Goal: Task Accomplishment & Management: Complete application form

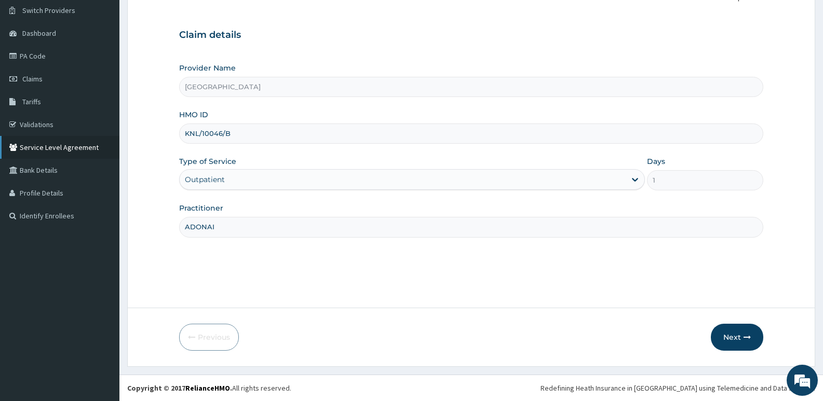
drag, startPoint x: 252, startPoint y: 137, endPoint x: 98, endPoint y: 136, distance: 154.1
click at [111, 139] on div "R EL Toggle navigation [GEOGRAPHIC_DATA] [GEOGRAPHIC_DATA] - [EMAIL_ADDRESS][DO…" at bounding box center [411, 160] width 823 height 481
paste input "WKP/10076/A"
type input "WKP/10076/A"
click at [732, 337] on button "Next" at bounding box center [736, 337] width 52 height 27
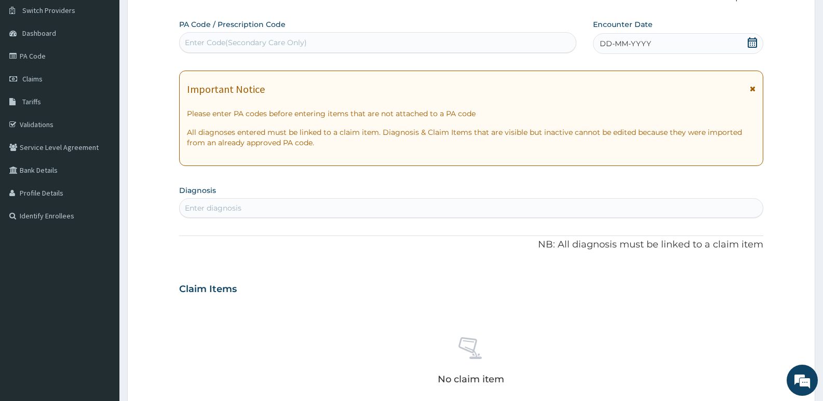
click at [389, 39] on div "Enter Code(Secondary Care Only)" at bounding box center [378, 42] width 396 height 17
click at [384, 45] on div "Enter Code(Secondary Care Only)" at bounding box center [378, 42] width 396 height 17
click at [382, 42] on div "Enter Code(Secondary Care Only)" at bounding box center [378, 42] width 396 height 17
click at [751, 45] on icon at bounding box center [752, 42] width 10 height 10
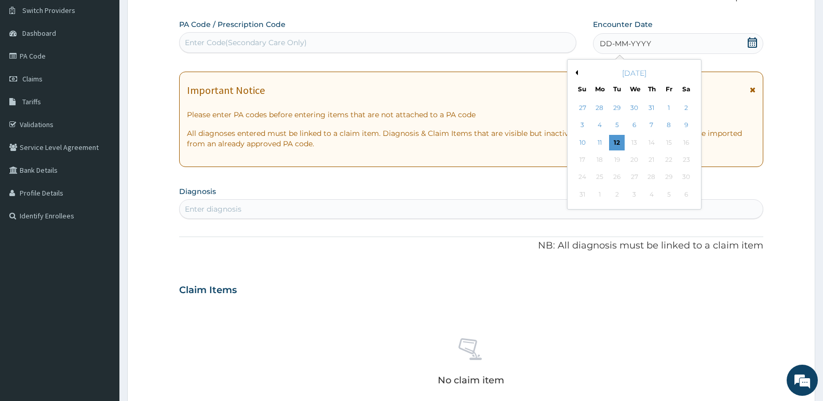
click at [579, 74] on div "[DATE]" at bounding box center [633, 73] width 125 height 10
click at [577, 74] on button "Previous Month" at bounding box center [574, 72] width 5 height 5
click at [616, 107] on div "1" at bounding box center [617, 108] width 16 height 16
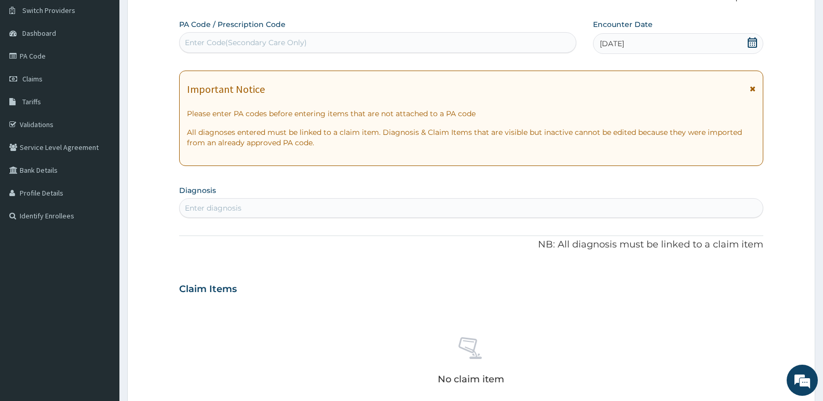
click at [131, 219] on form "Step 2 of 2 PA Code / Prescription Code Enter Code(Secondary Care Only) Encount…" at bounding box center [471, 303] width 688 height 656
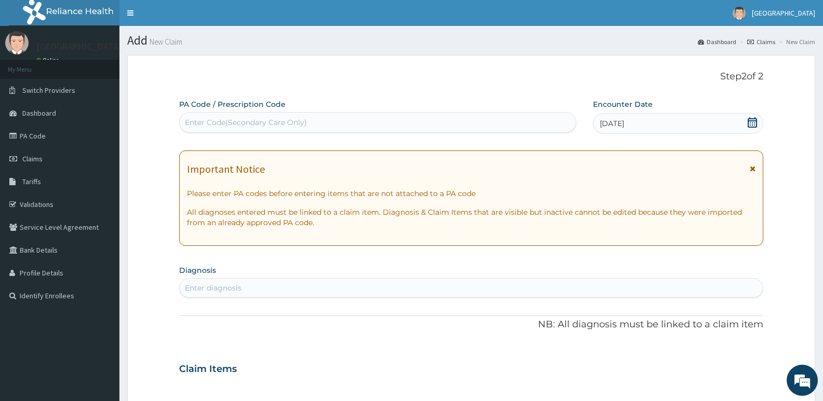
click at [307, 288] on div "Enter diagnosis" at bounding box center [471, 288] width 583 height 17
type input "HELM"
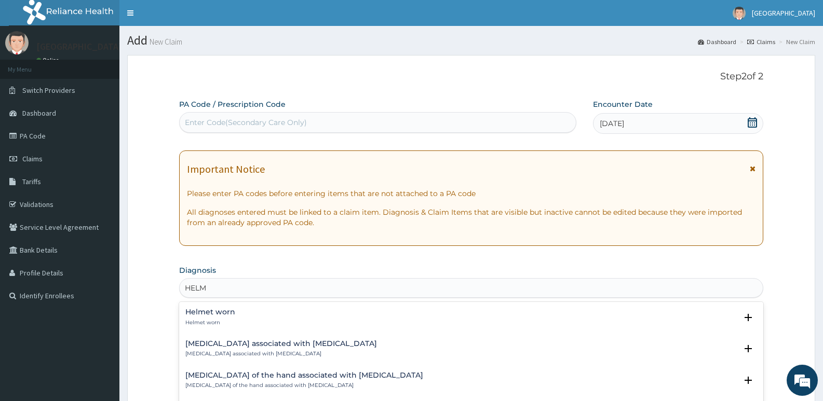
click at [265, 349] on div "[MEDICAL_DATA] associated with [MEDICAL_DATA] [MEDICAL_DATA] associated with [M…" at bounding box center [281, 349] width 192 height 18
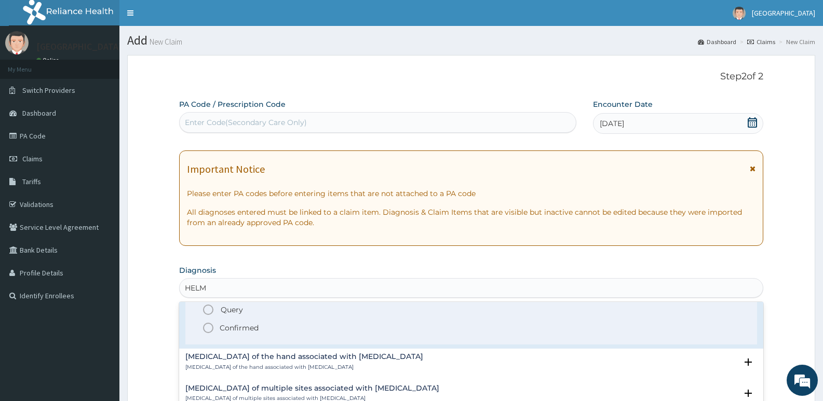
scroll to position [52, 0]
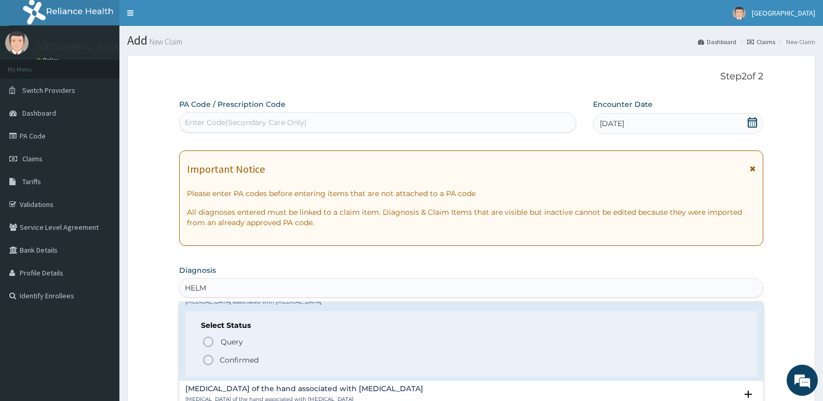
click at [210, 363] on icon "status option filled" at bounding box center [208, 360] width 12 height 12
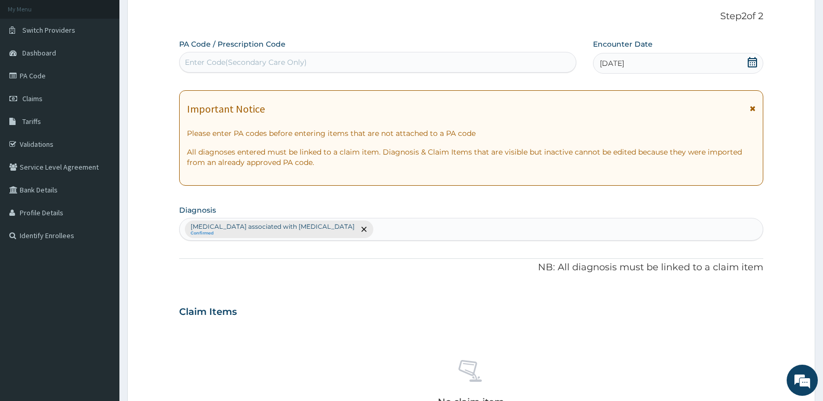
scroll to position [208, 0]
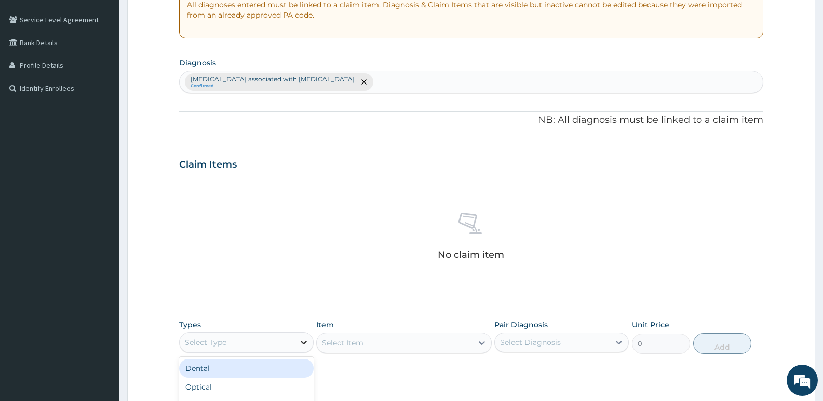
click at [296, 342] on div at bounding box center [303, 342] width 19 height 19
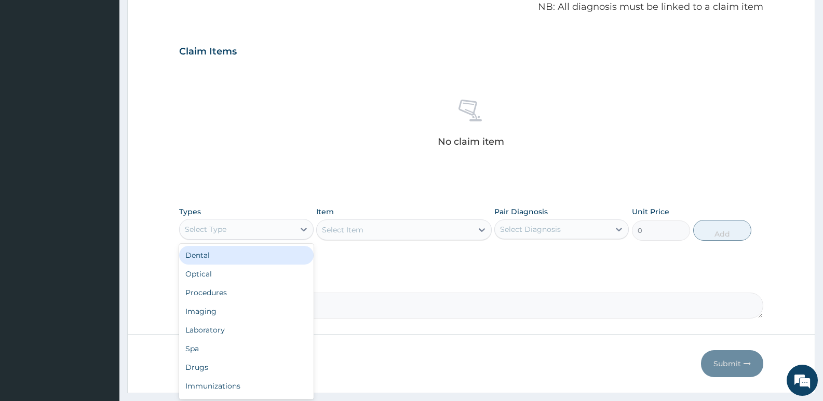
scroll to position [347, 0]
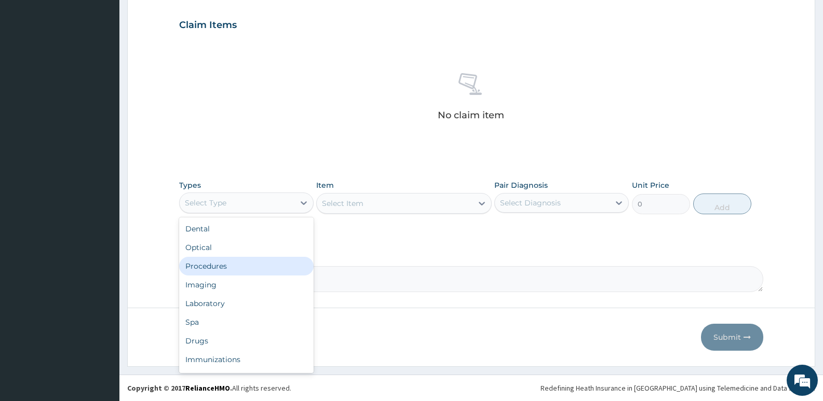
click at [234, 267] on div "Procedures" at bounding box center [246, 266] width 134 height 19
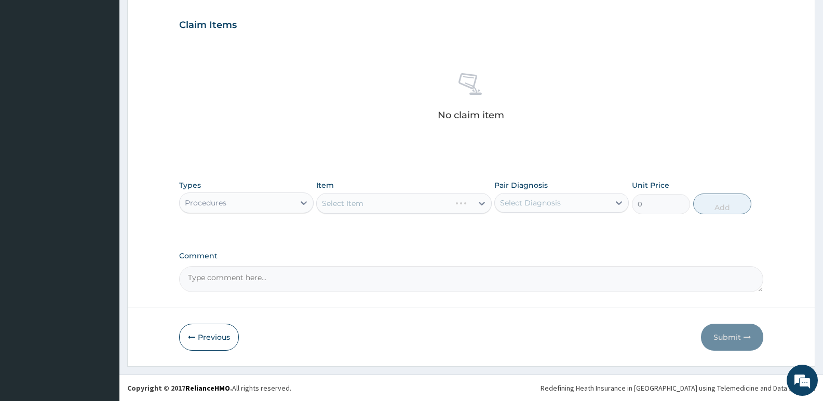
click at [362, 209] on div "Select Item" at bounding box center [403, 203] width 175 height 21
click at [375, 207] on div "Select Item" at bounding box center [403, 203] width 175 height 21
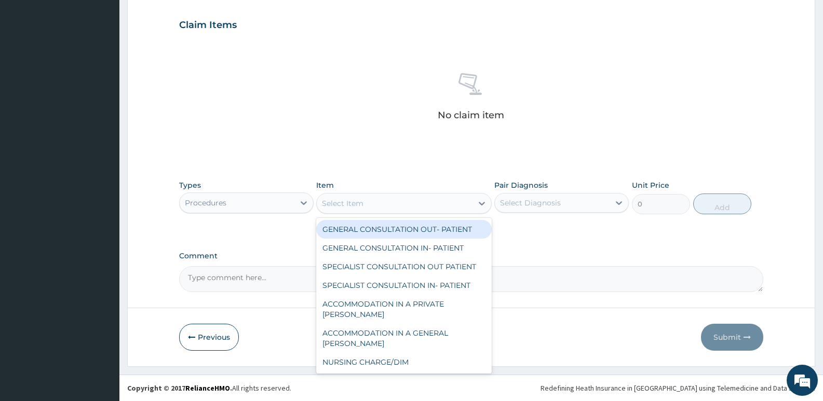
click at [420, 210] on div "Select Item" at bounding box center [394, 203] width 155 height 17
click at [407, 231] on div "GENERAL CONSULTATION OUT- PATIENT" at bounding box center [403, 229] width 175 height 19
type input "3000"
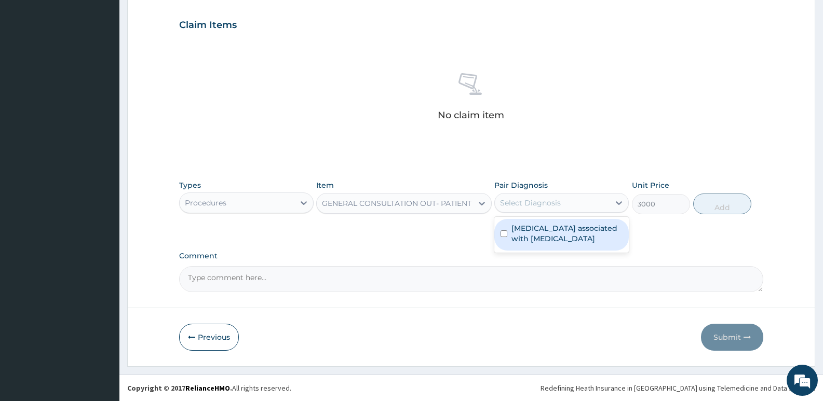
click at [518, 207] on div "Select Diagnosis" at bounding box center [530, 203] width 61 height 10
click at [513, 230] on label "[MEDICAL_DATA] associated with [MEDICAL_DATA]" at bounding box center [566, 233] width 111 height 21
checkbox input "true"
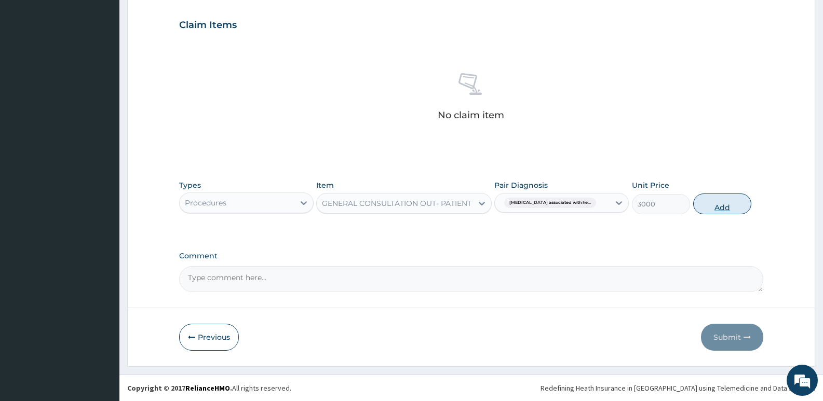
click at [720, 202] on button "Add" at bounding box center [722, 204] width 58 height 21
type input "0"
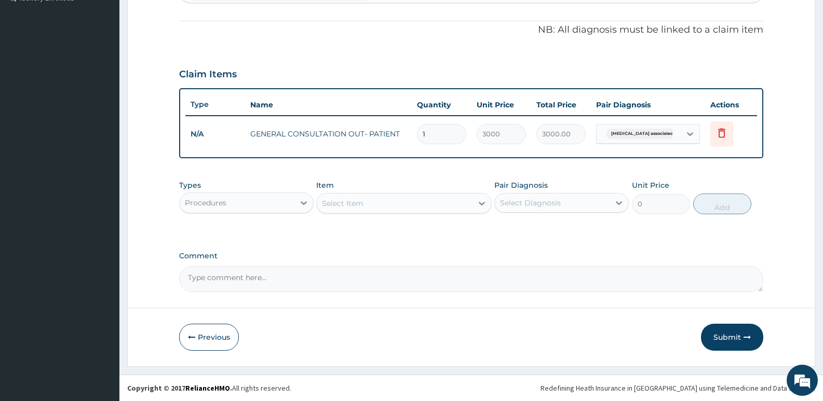
scroll to position [298, 0]
click at [266, 206] on div "Procedures" at bounding box center [237, 203] width 115 height 17
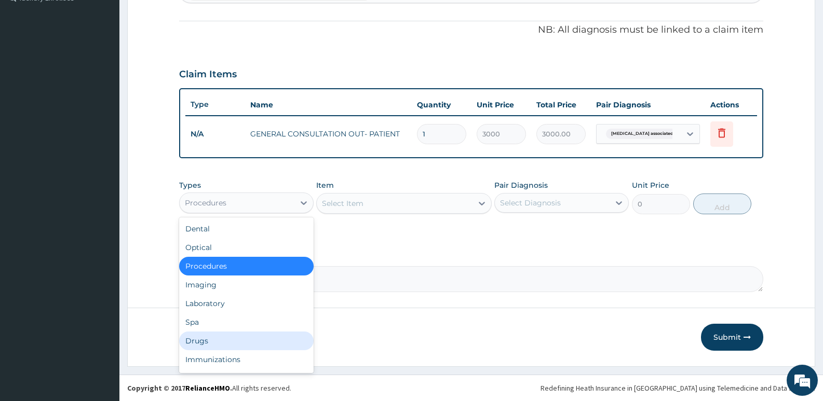
click at [199, 342] on div "Drugs" at bounding box center [246, 341] width 134 height 19
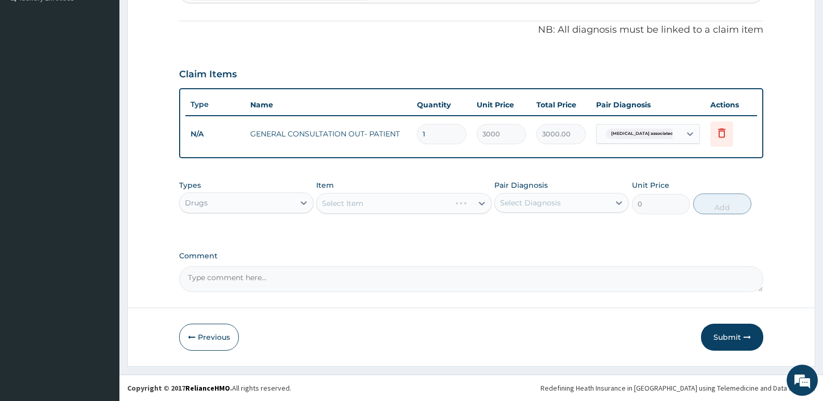
click at [416, 198] on div "Select Item" at bounding box center [403, 203] width 175 height 21
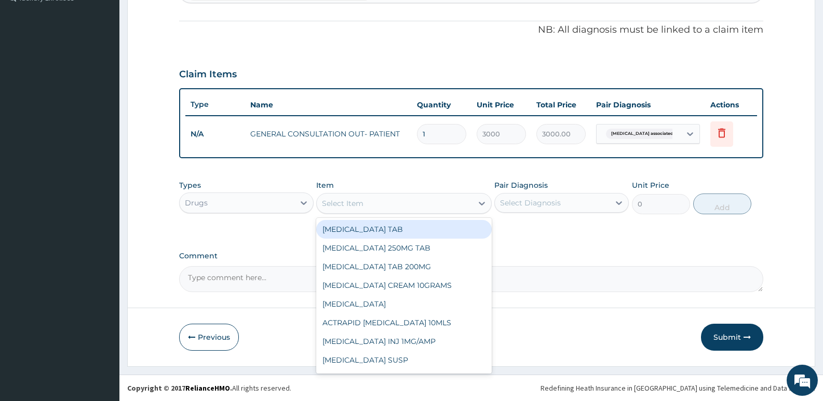
click at [416, 198] on div "Select Item" at bounding box center [394, 203] width 155 height 17
type input "ALB"
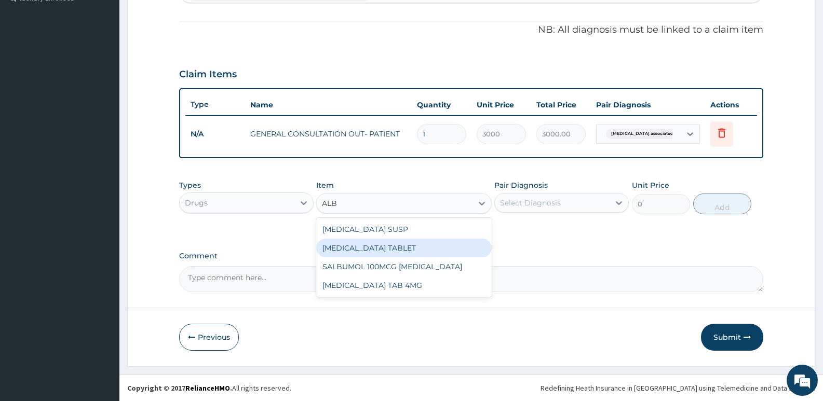
click at [400, 250] on div "[MEDICAL_DATA] TABLET" at bounding box center [403, 248] width 175 height 19
type input "1500"
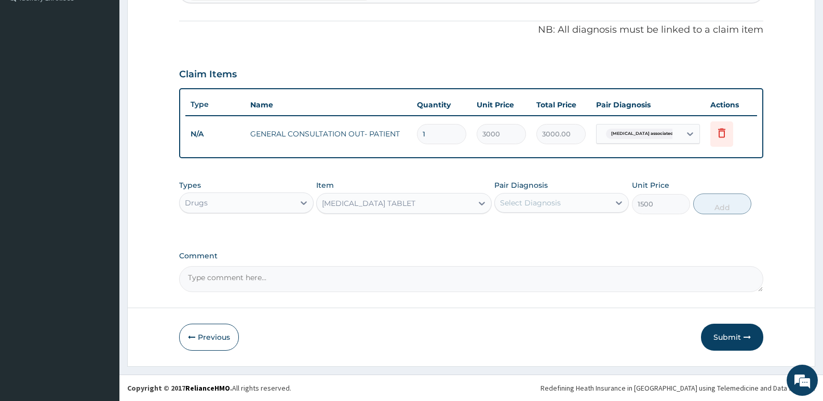
click at [553, 201] on div "Select Diagnosis" at bounding box center [530, 203] width 61 height 10
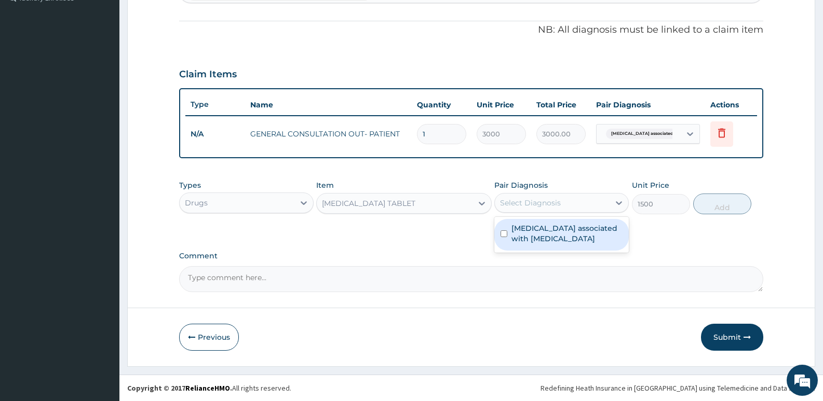
click at [545, 229] on label "[MEDICAL_DATA] associated with [MEDICAL_DATA]" at bounding box center [566, 233] width 111 height 21
checkbox input "true"
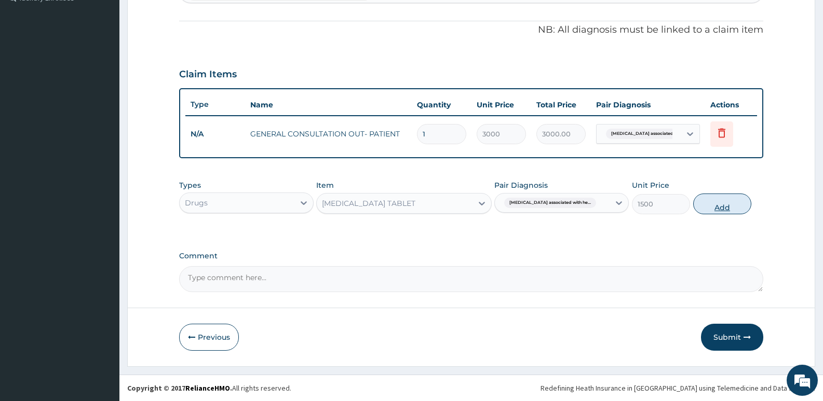
click at [718, 199] on button "Add" at bounding box center [722, 204] width 58 height 21
type input "0"
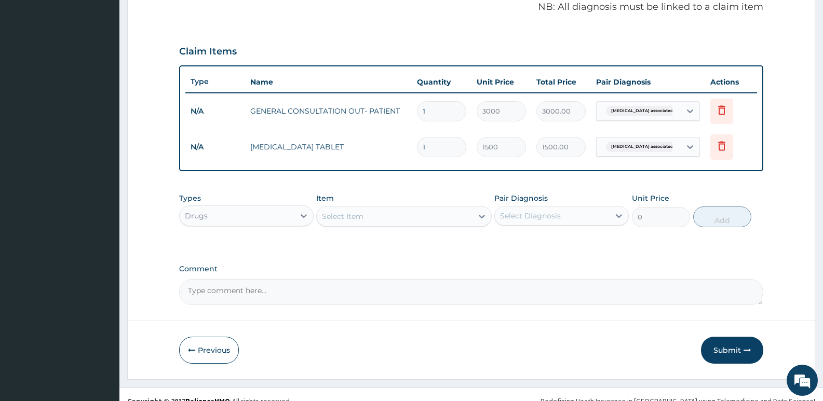
scroll to position [334, 0]
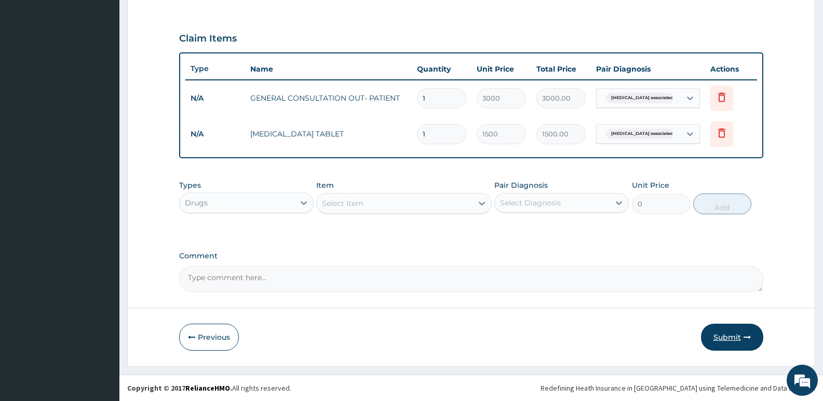
click at [728, 337] on button "Submit" at bounding box center [732, 337] width 62 height 27
click at [733, 333] on button "Submit" at bounding box center [732, 337] width 62 height 27
